Goal: Information Seeking & Learning: Learn about a topic

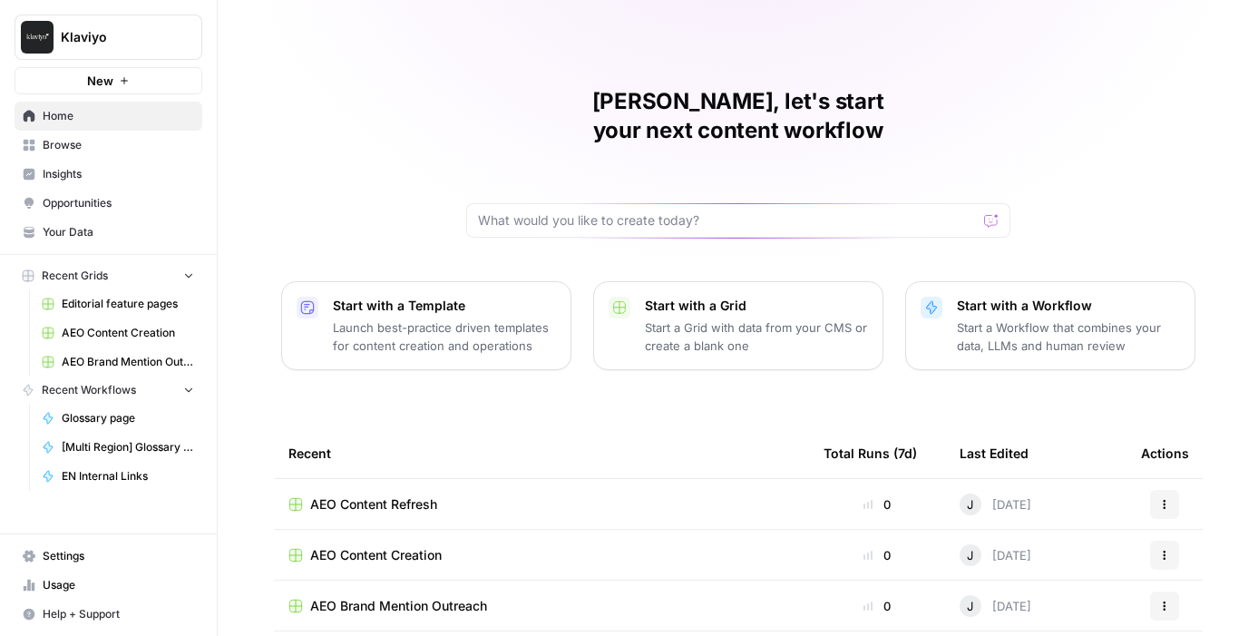
click at [66, 171] on span "Insights" at bounding box center [118, 174] width 151 height 16
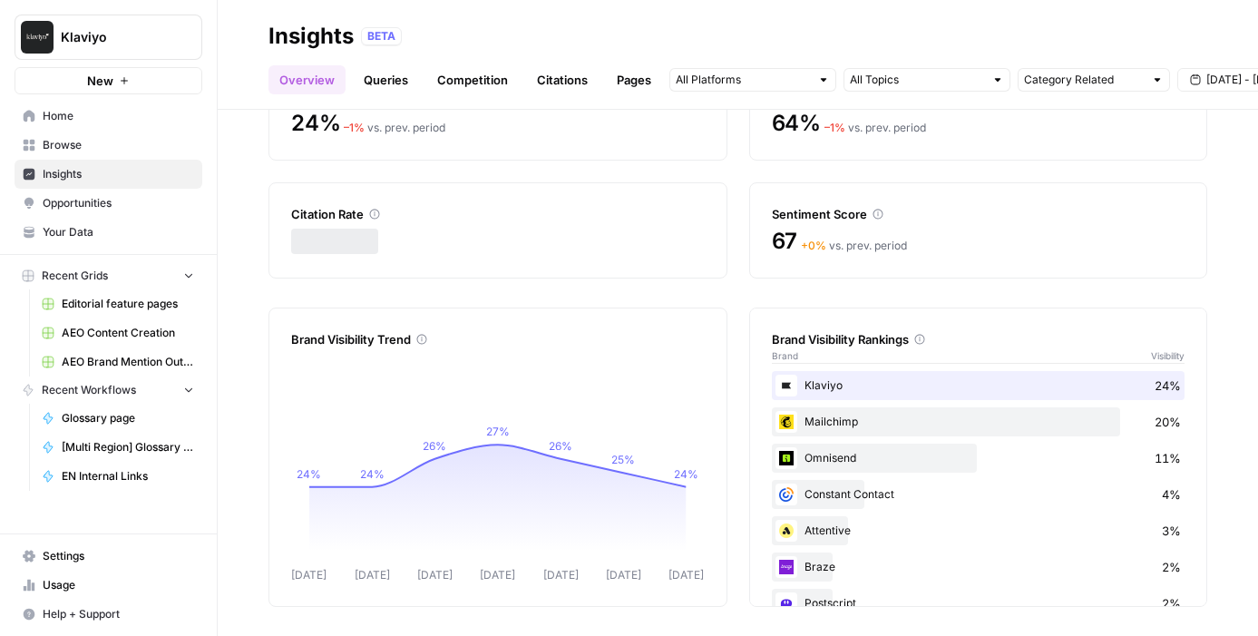
scroll to position [121, 0]
click at [547, 71] on link "Citations" at bounding box center [562, 79] width 73 height 29
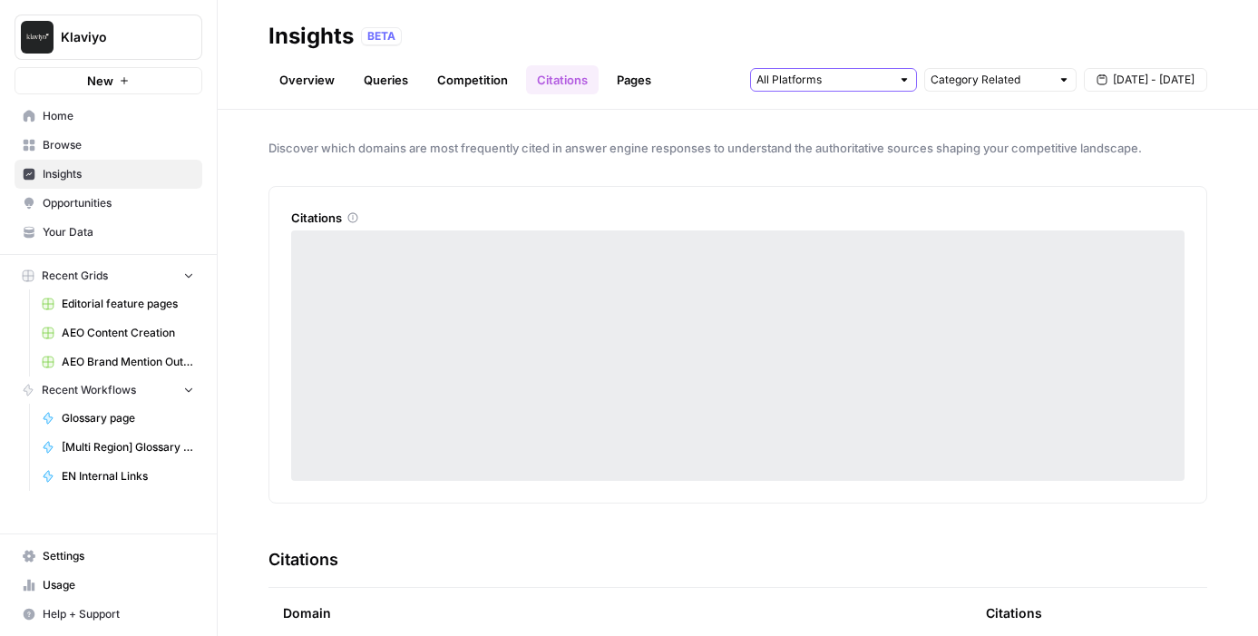
click at [775, 84] on input "text" at bounding box center [823, 80] width 134 height 18
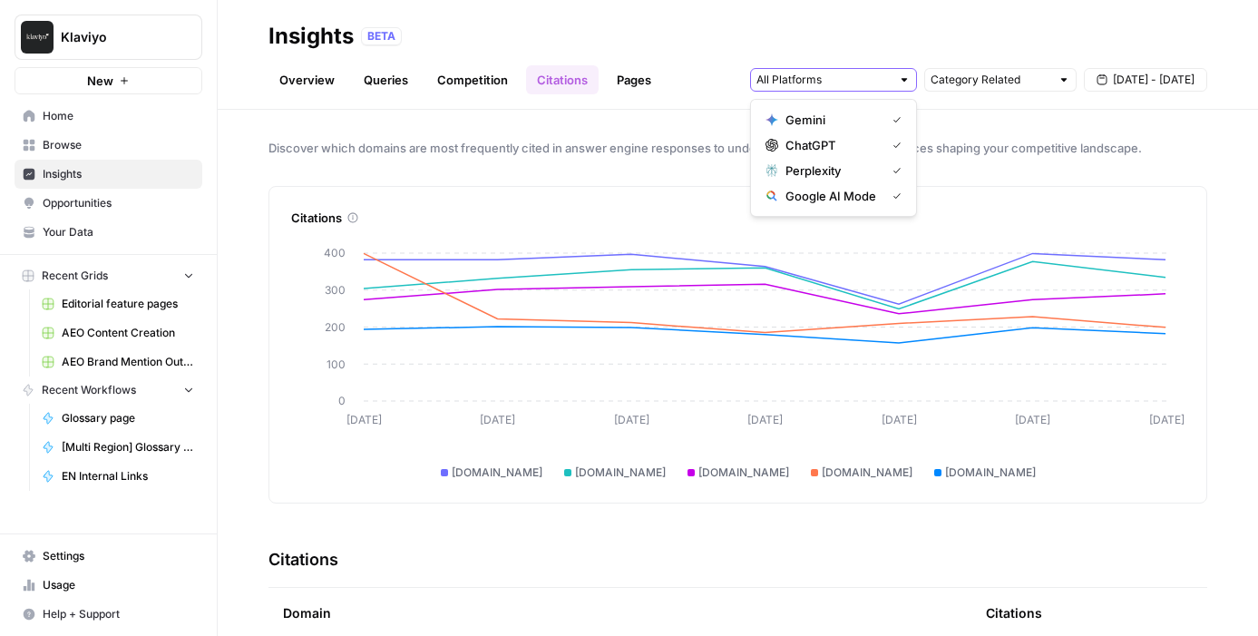
click at [814, 87] on input "text" at bounding box center [823, 80] width 134 height 18
click at [821, 38] on div "BETA" at bounding box center [784, 36] width 846 height 18
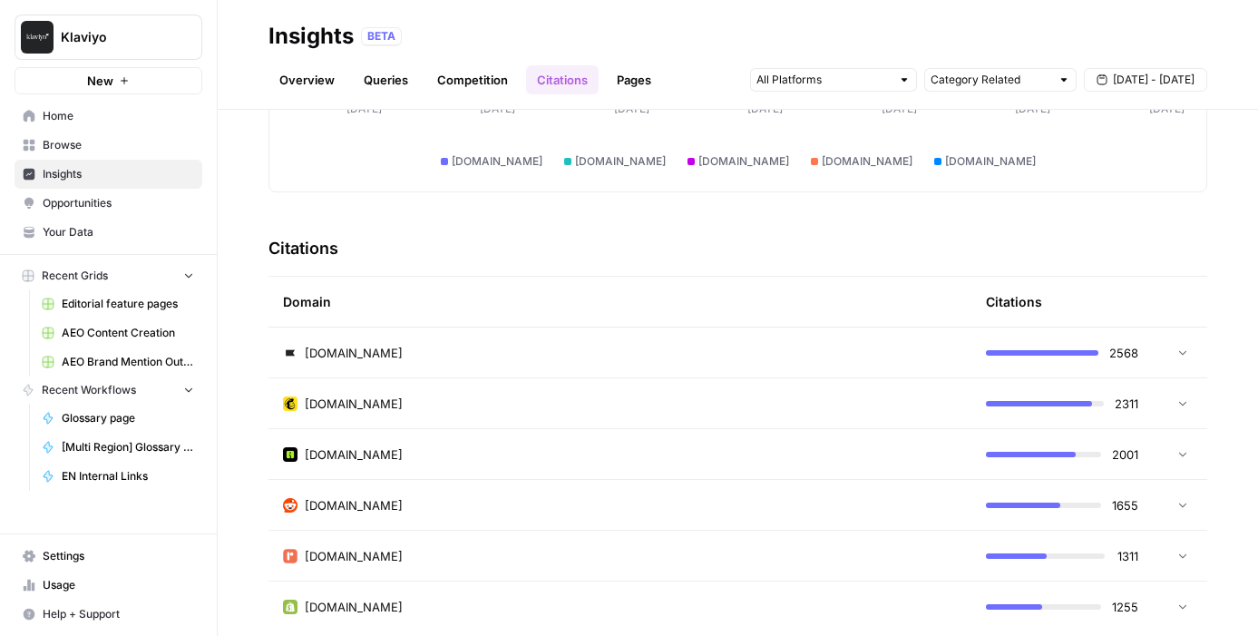
scroll to position [355, 0]
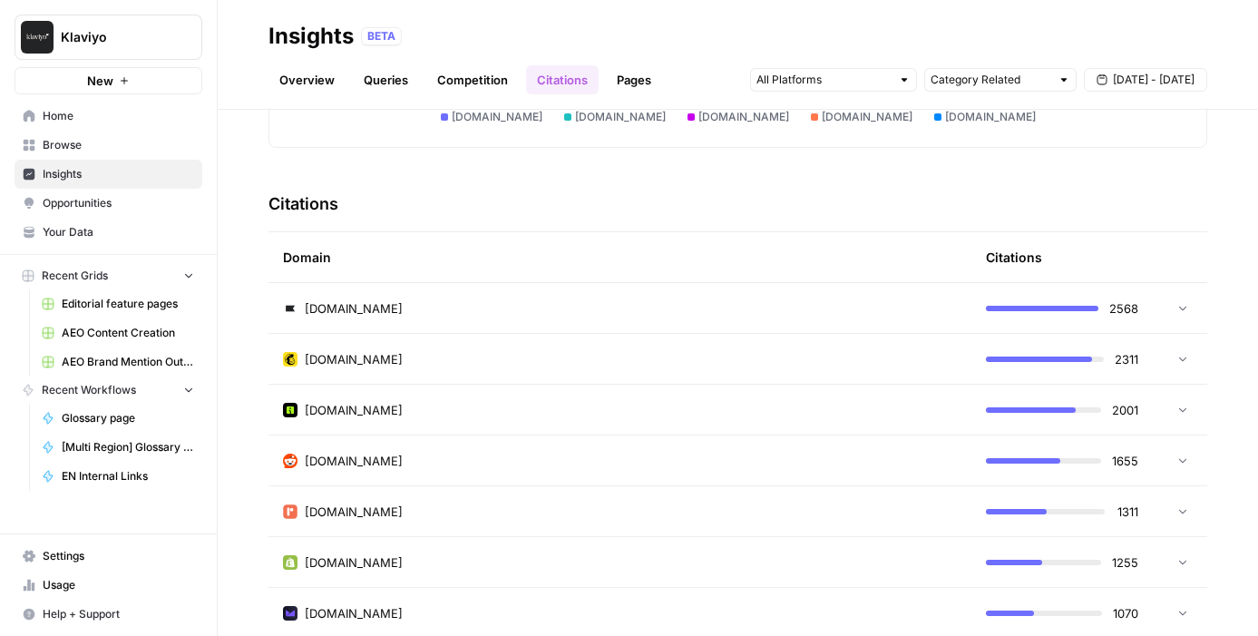
click at [825, 304] on div "[DOMAIN_NAME]" at bounding box center [620, 308] width 674 height 18
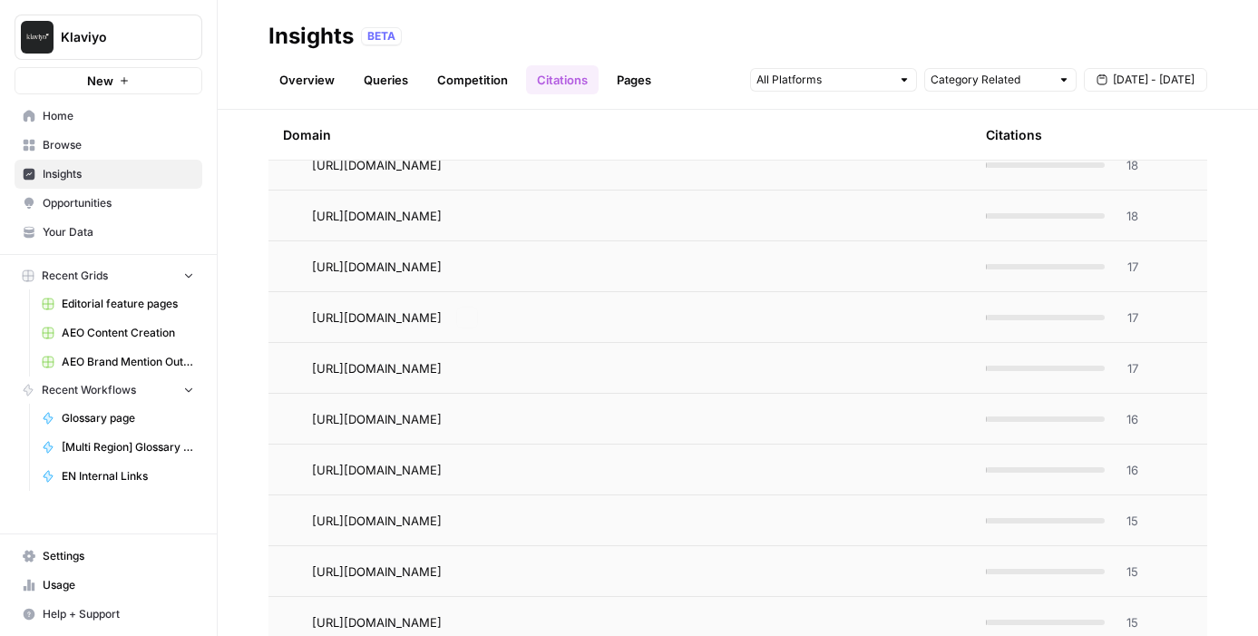
scroll to position [2498, 0]
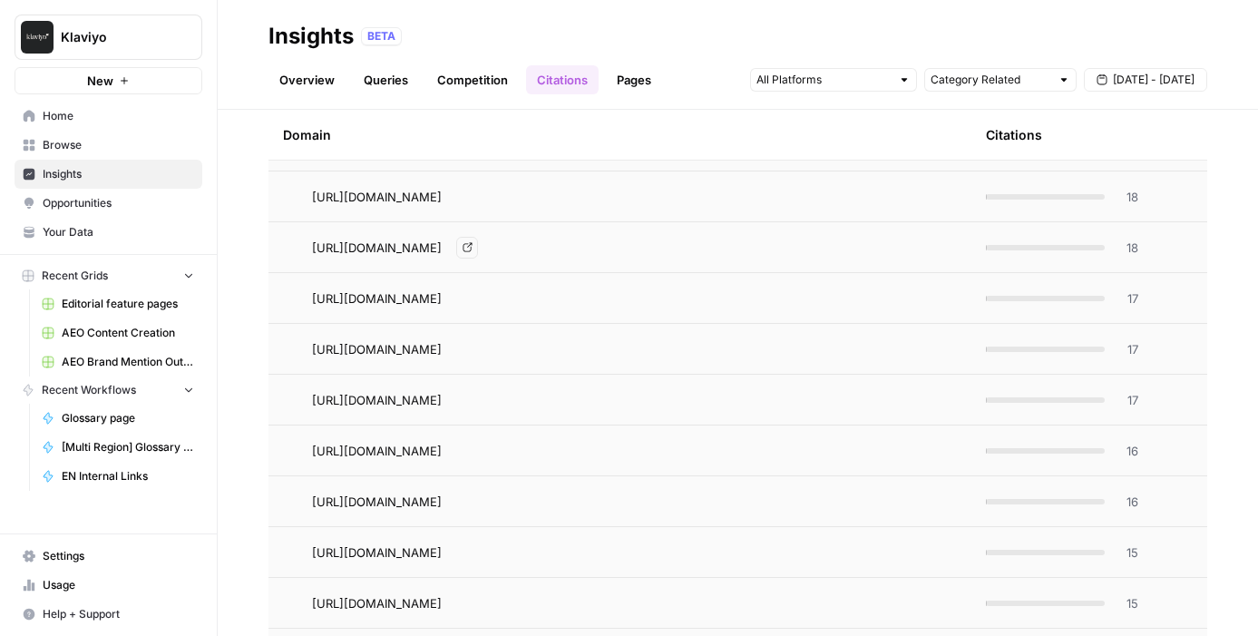
click at [799, 248] on div "[URL][DOMAIN_NAME] Go to page" at bounding box center [634, 248] width 645 height 22
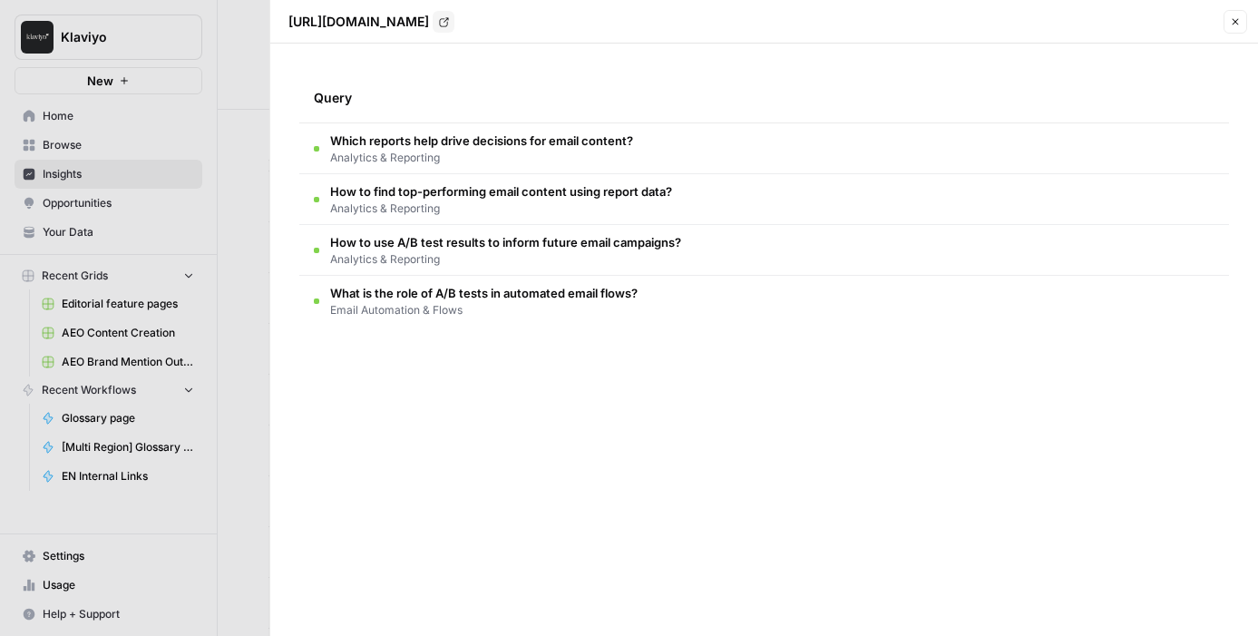
click at [718, 246] on td "How to use A/B test results to inform future email campaigns? Analytics & Repor…" at bounding box center [763, 250] width 929 height 50
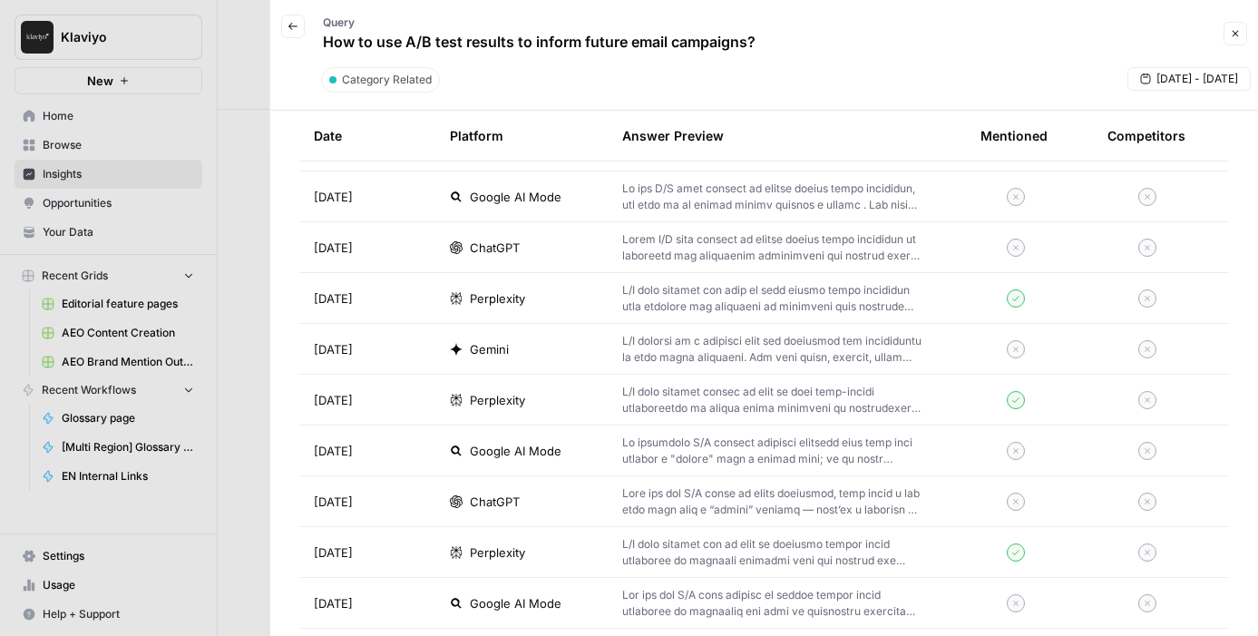
scroll to position [982, 0]
click at [760, 306] on p at bounding box center [772, 300] width 300 height 33
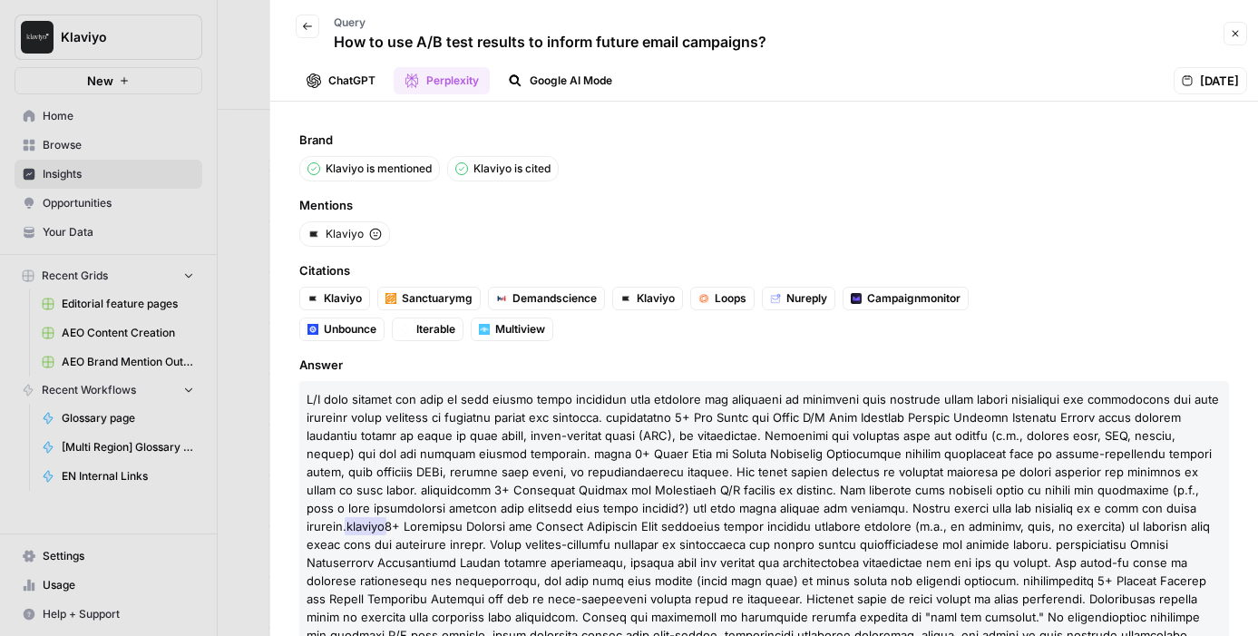
scroll to position [46, 0]
